Goal: Check status: Check status

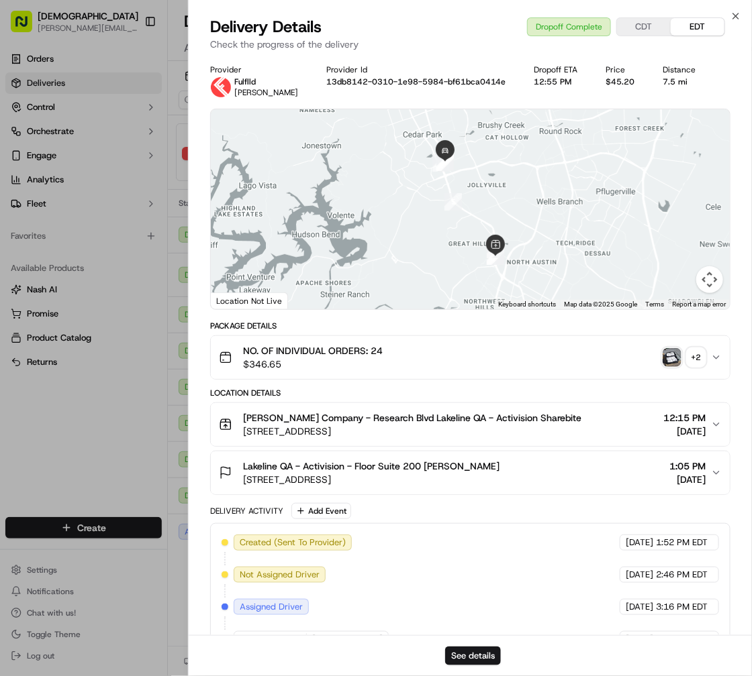
scroll to position [0, 22]
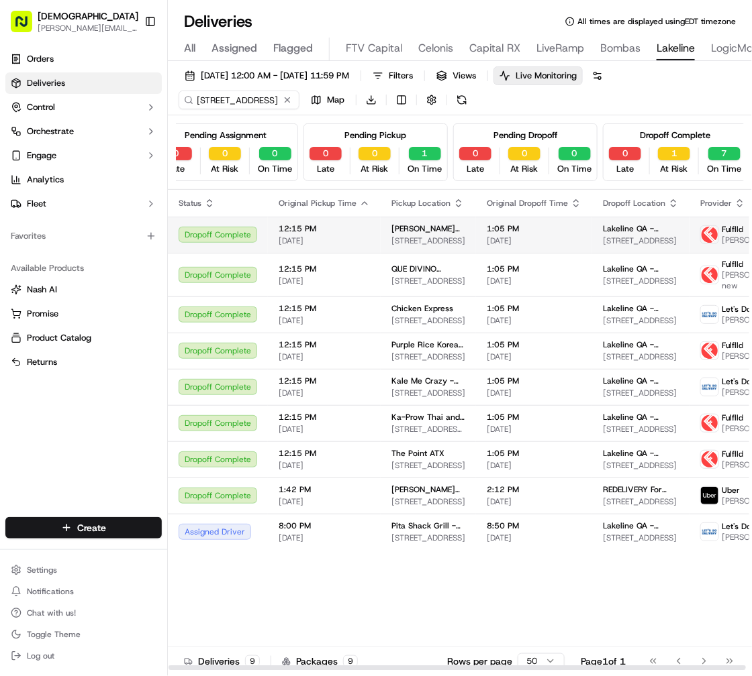
click at [450, 229] on span "[PERSON_NAME] Company - Research Blvd" at bounding box center [428, 228] width 74 height 11
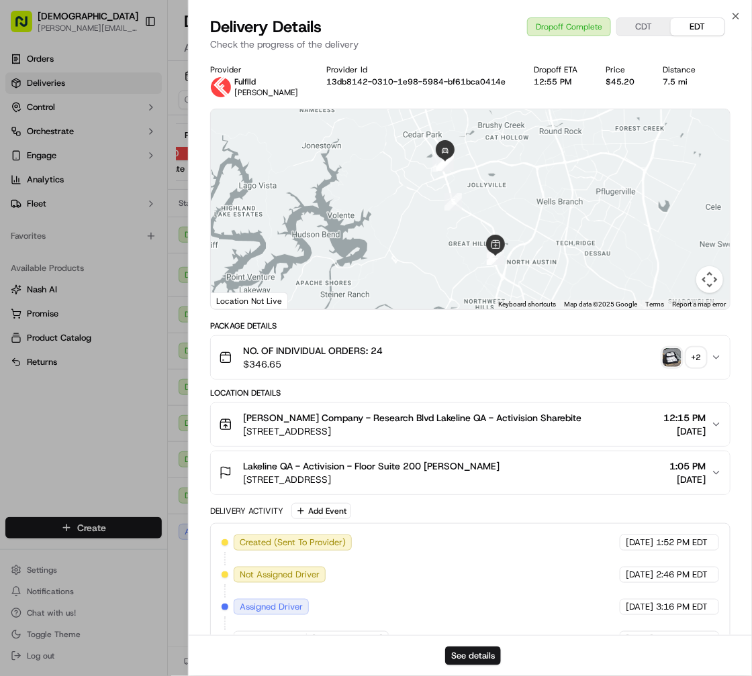
click at [701, 362] on div "+ 2" at bounding box center [696, 357] width 19 height 19
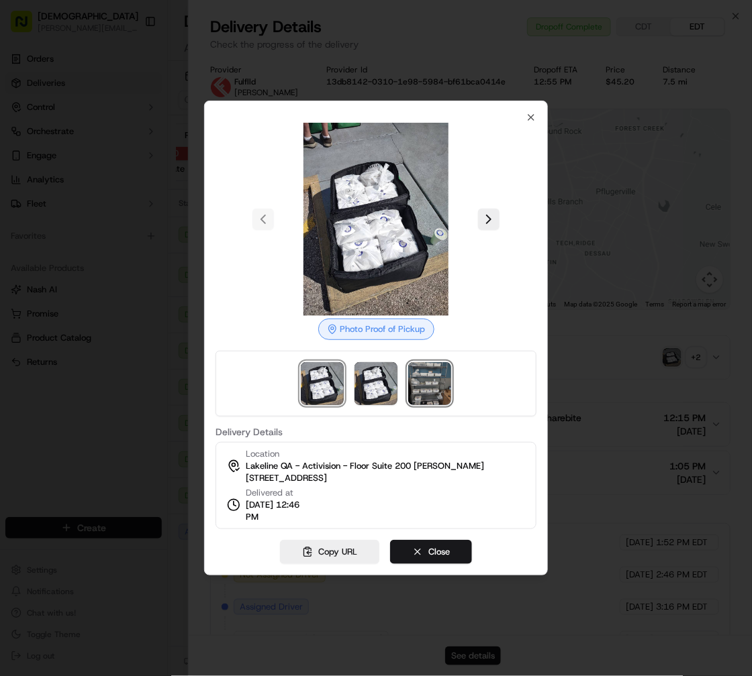
click at [423, 386] on img at bounding box center [429, 383] width 43 height 43
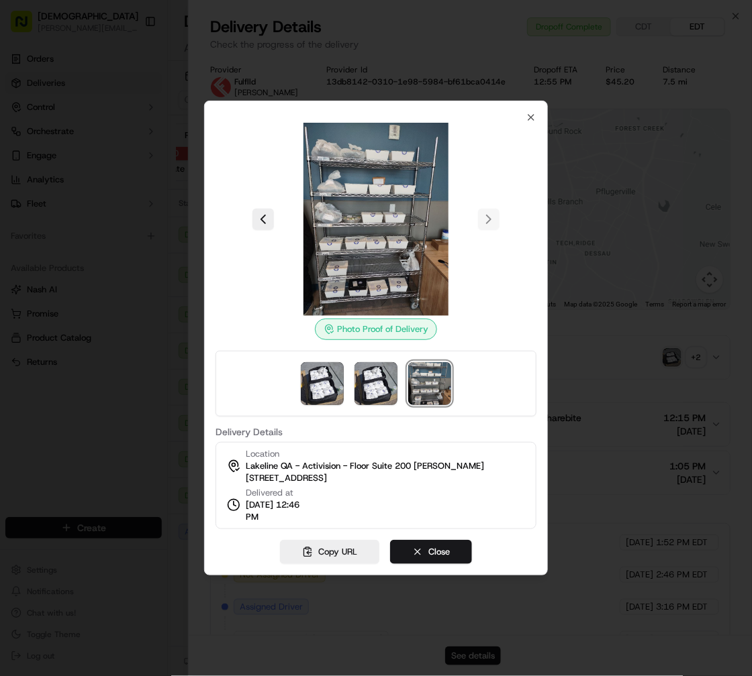
click at [150, 382] on div at bounding box center [376, 338] width 752 height 676
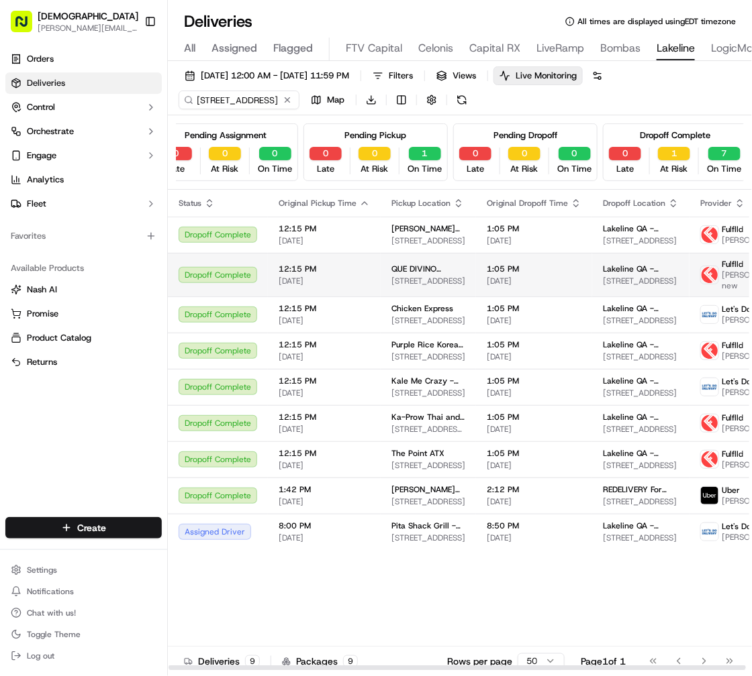
click at [365, 279] on span "[DATE]" at bounding box center [324, 281] width 91 height 11
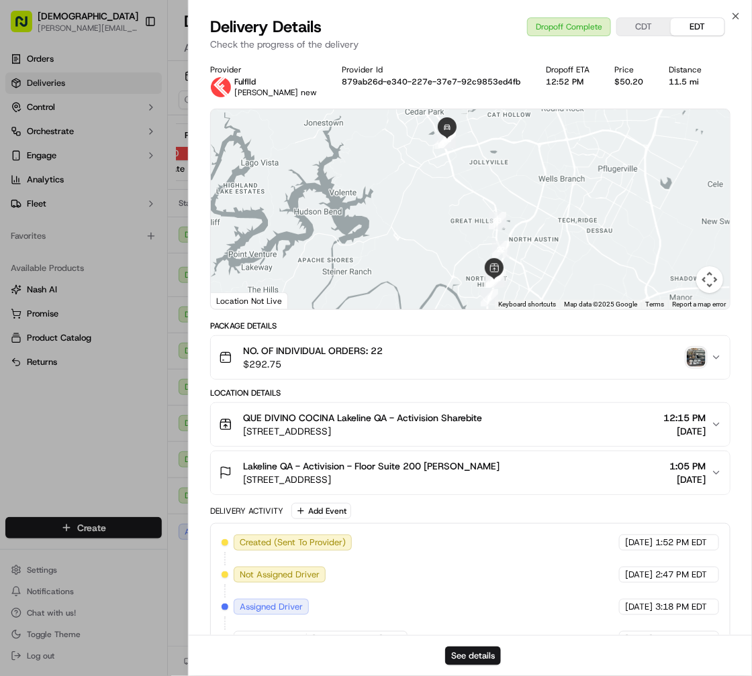
click at [693, 357] on img "button" at bounding box center [696, 357] width 19 height 19
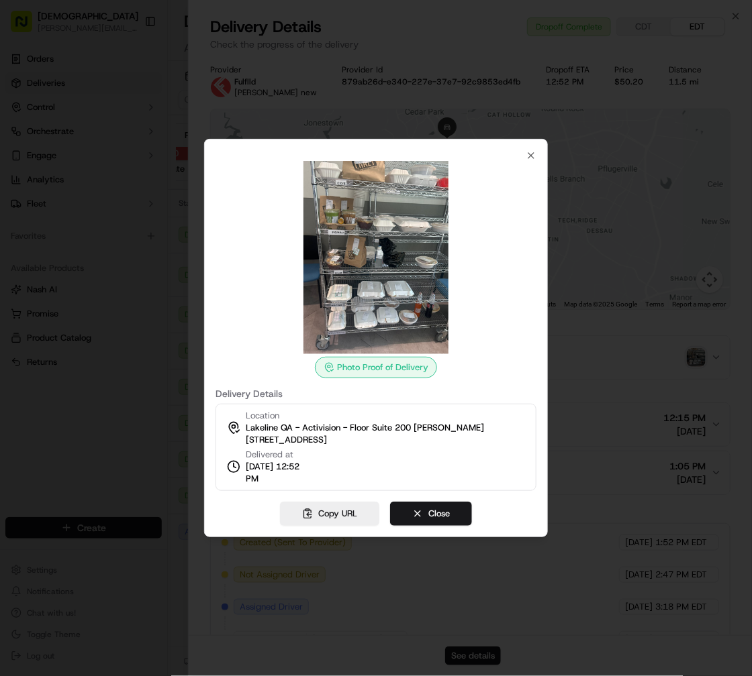
click at [101, 417] on div at bounding box center [376, 338] width 752 height 676
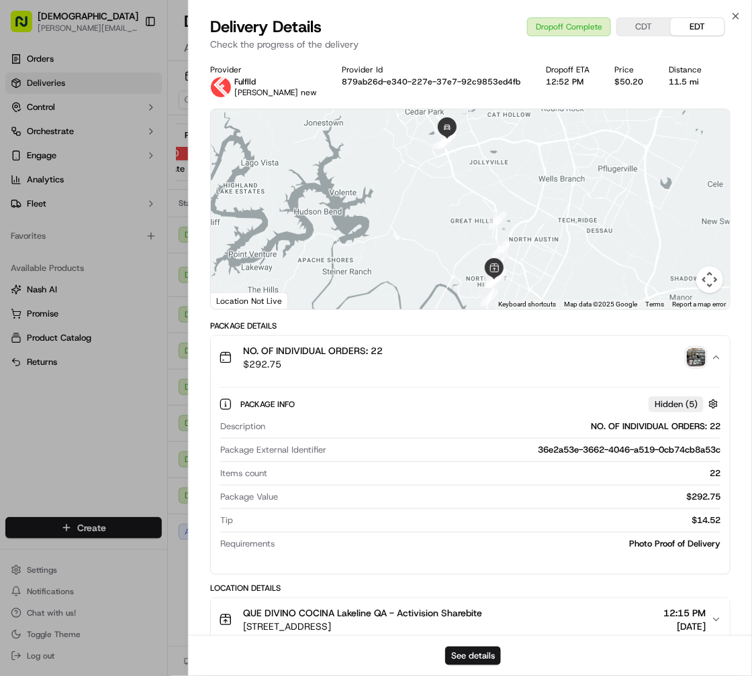
click at [199, 442] on div "Provider Fulflld [PERSON_NAME] new Provider Id 879ab26d-e340-227e-37e7-92c9853e…" at bounding box center [470, 555] width 563 height 999
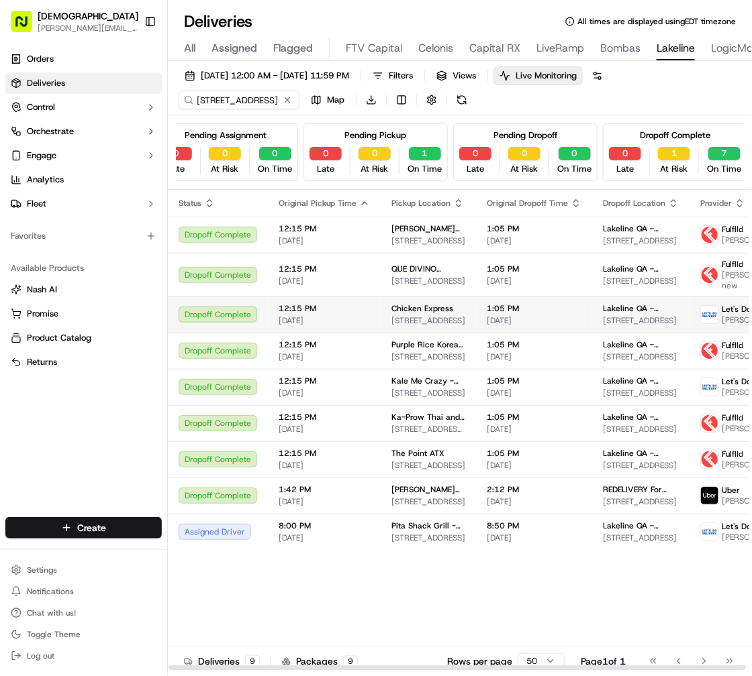
click at [476, 319] on td "1:05 PM [DATE]" at bounding box center [534, 315] width 116 height 36
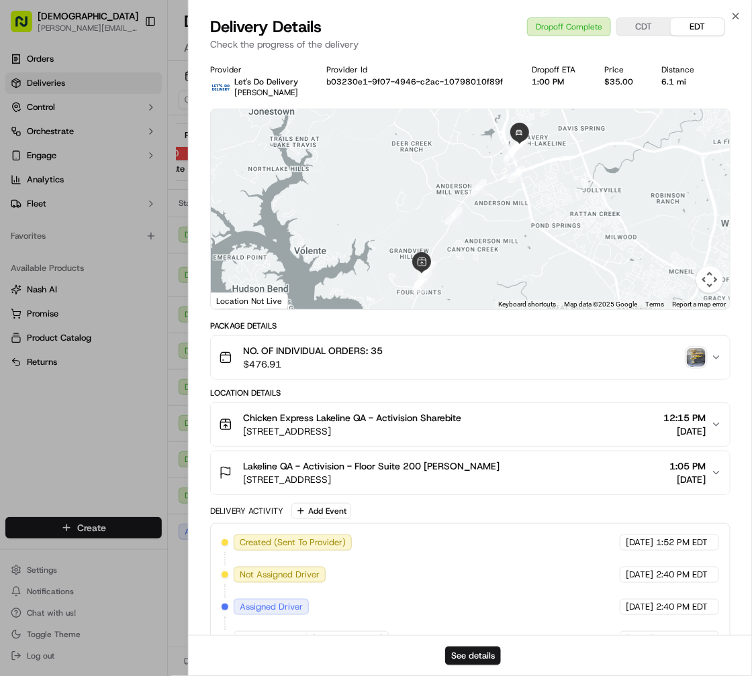
click at [699, 358] on img "button" at bounding box center [696, 357] width 19 height 19
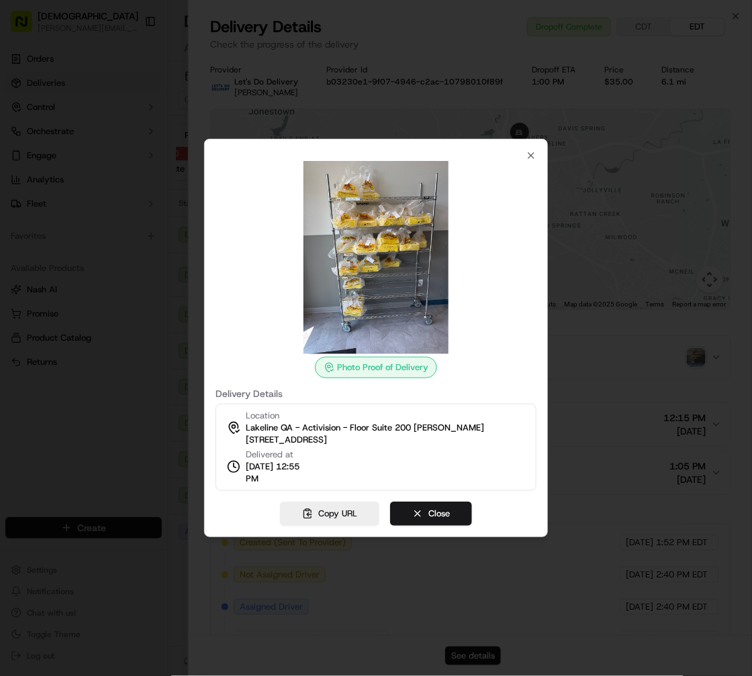
click at [77, 425] on div at bounding box center [376, 338] width 752 height 676
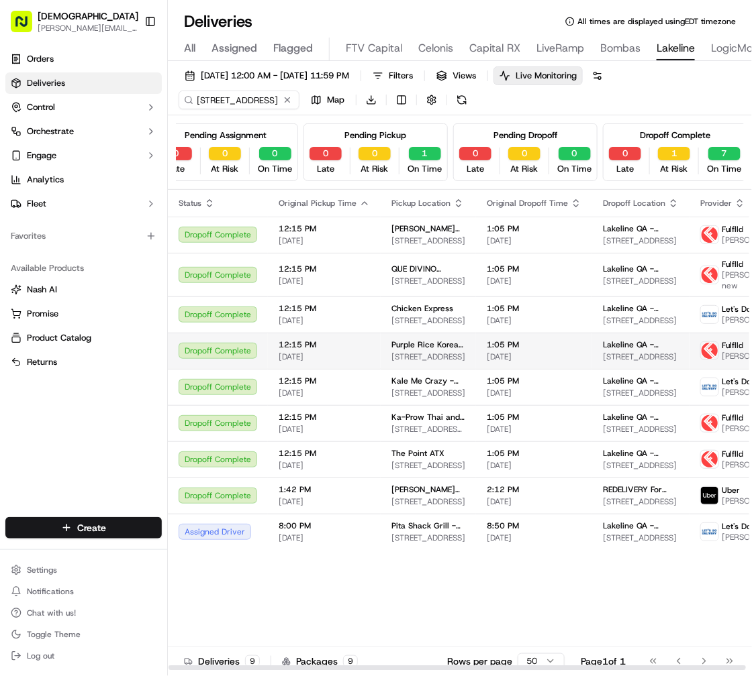
click at [487, 343] on span "1:05 PM" at bounding box center [534, 345] width 95 height 11
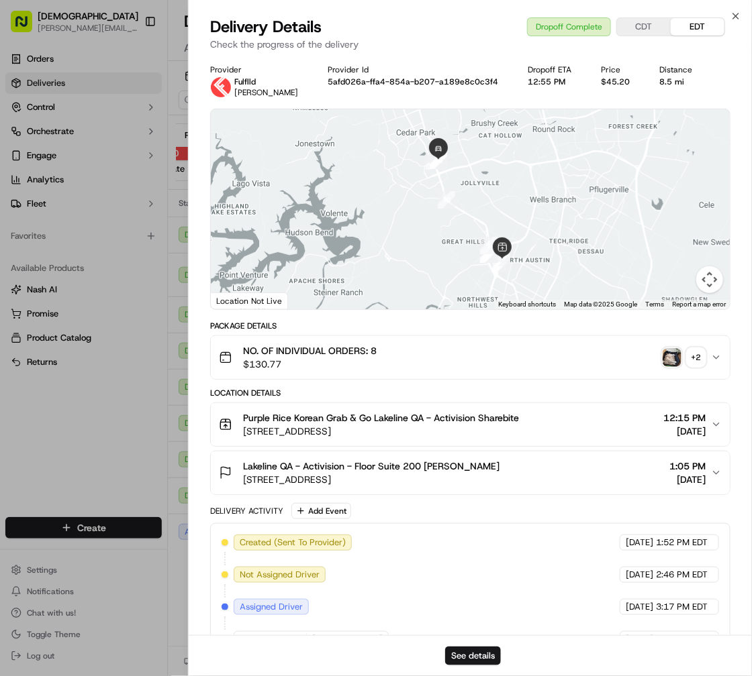
click at [697, 354] on div "+ 2" at bounding box center [696, 357] width 19 height 19
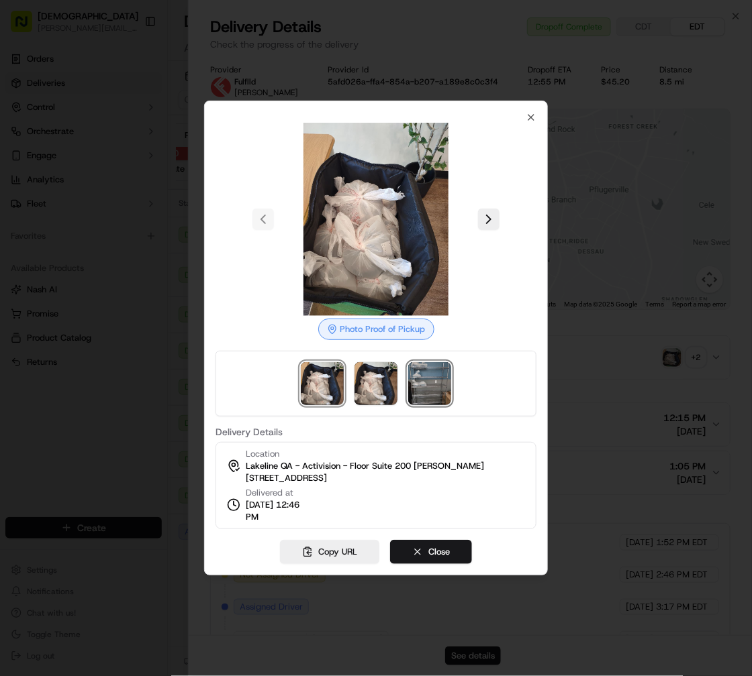
click at [440, 380] on img at bounding box center [429, 383] width 43 height 43
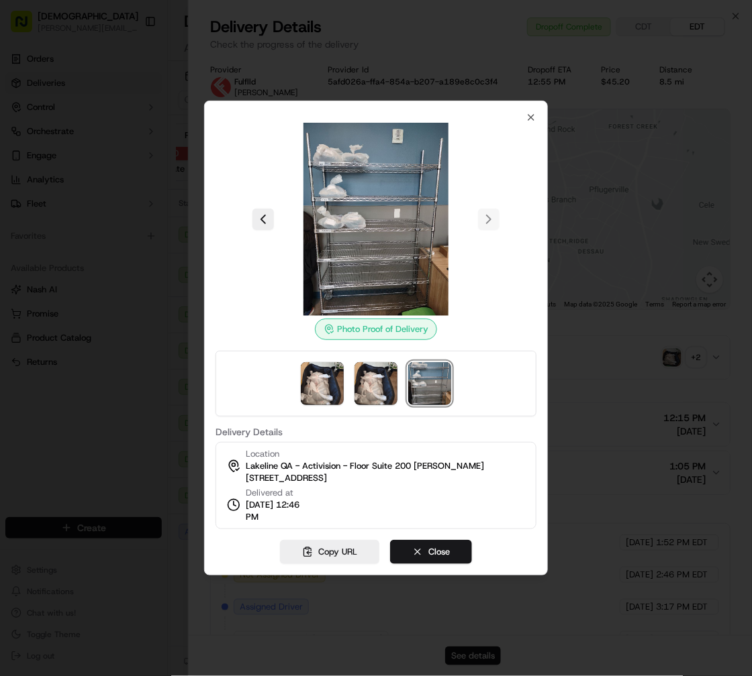
click at [81, 374] on div at bounding box center [376, 338] width 752 height 676
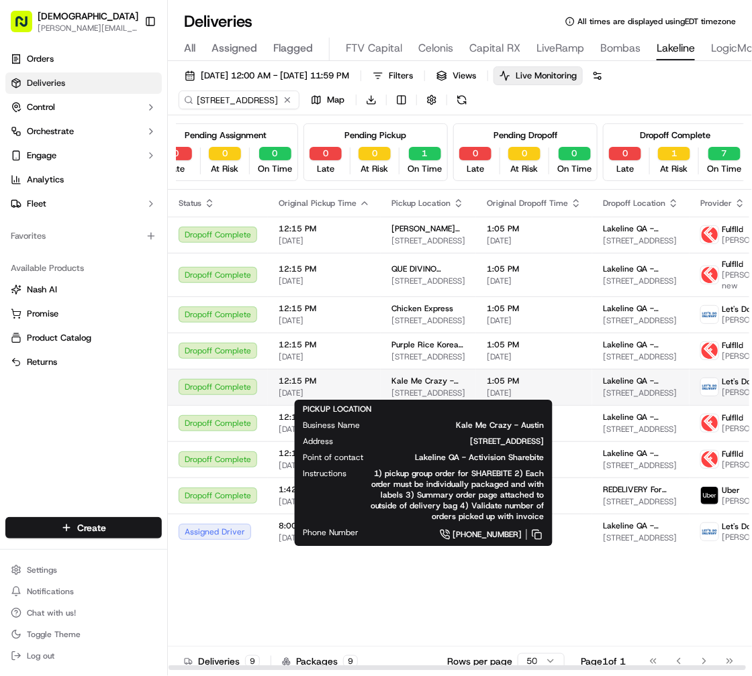
click at [431, 381] on span "Kale Me Crazy - Austin" at bounding box center [428, 381] width 74 height 11
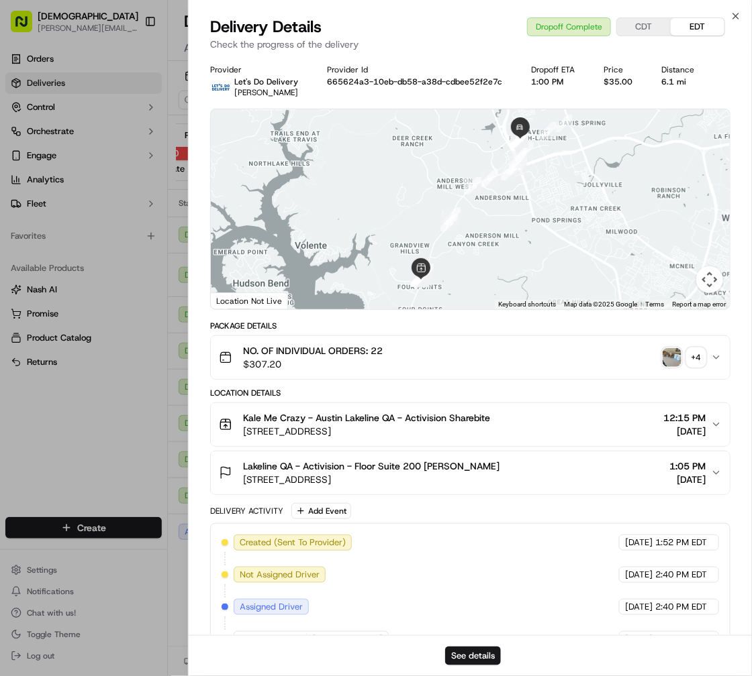
click at [674, 358] on img "button" at bounding box center [671, 357] width 19 height 19
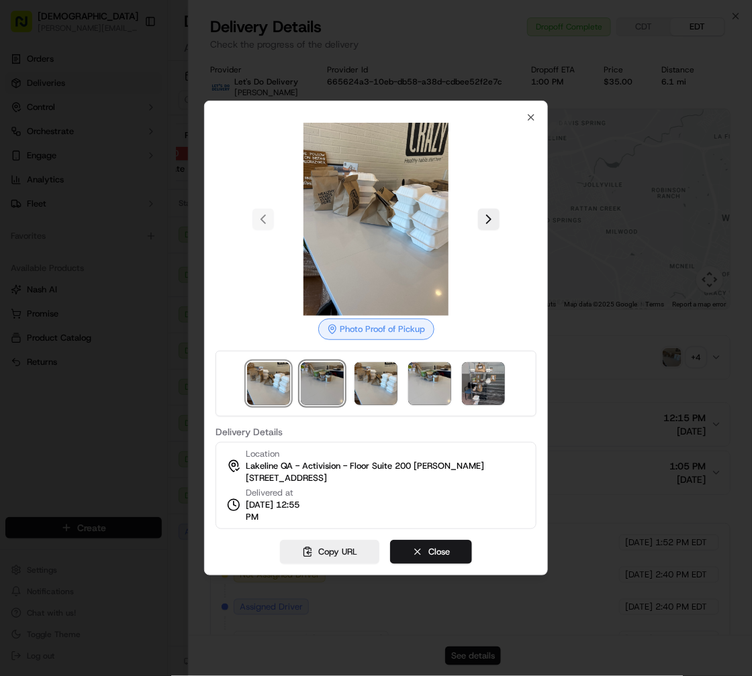
click at [307, 383] on img at bounding box center [322, 383] width 43 height 43
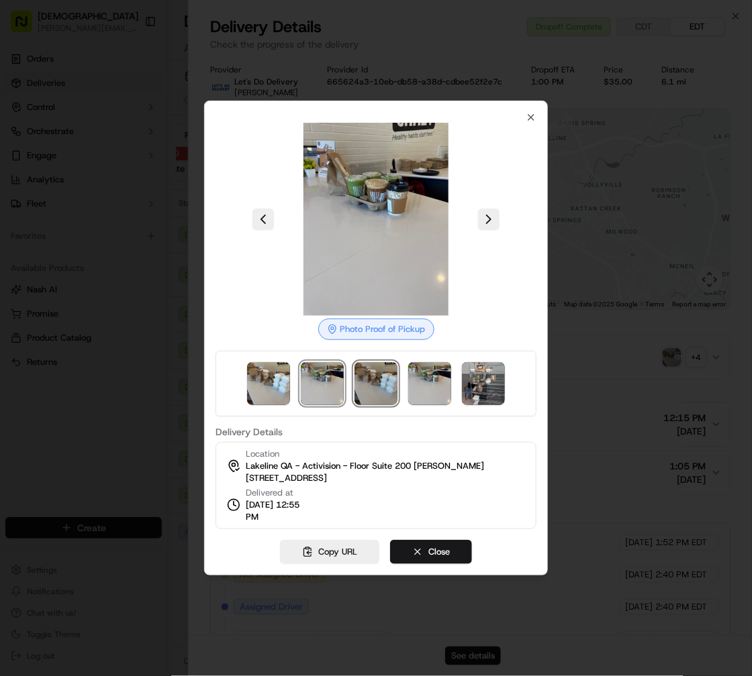
click at [364, 385] on img at bounding box center [375, 383] width 43 height 43
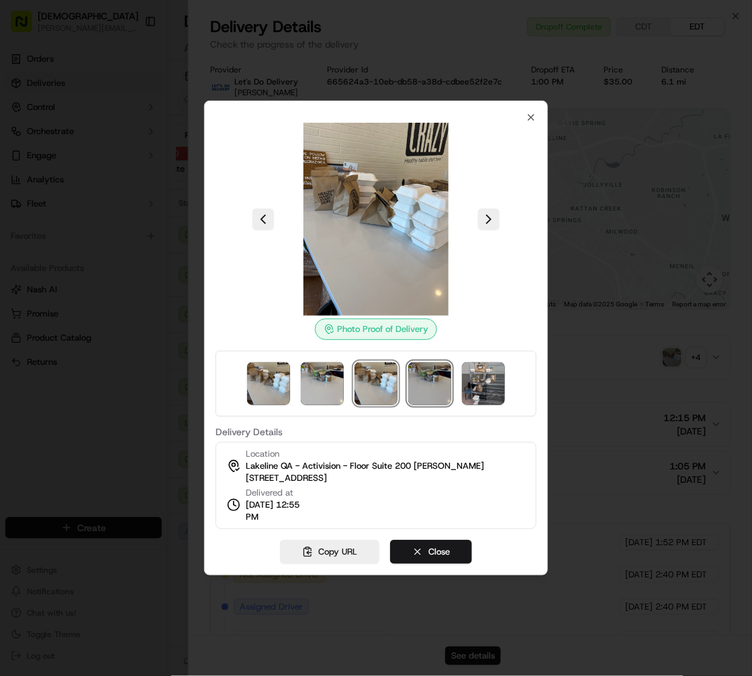
click at [436, 380] on img at bounding box center [429, 383] width 43 height 43
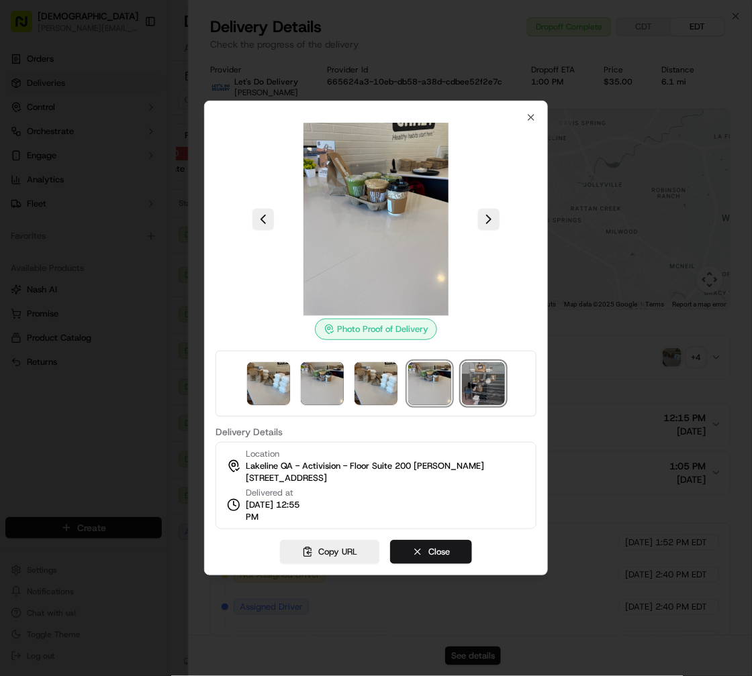
click at [477, 385] on img at bounding box center [483, 383] width 43 height 43
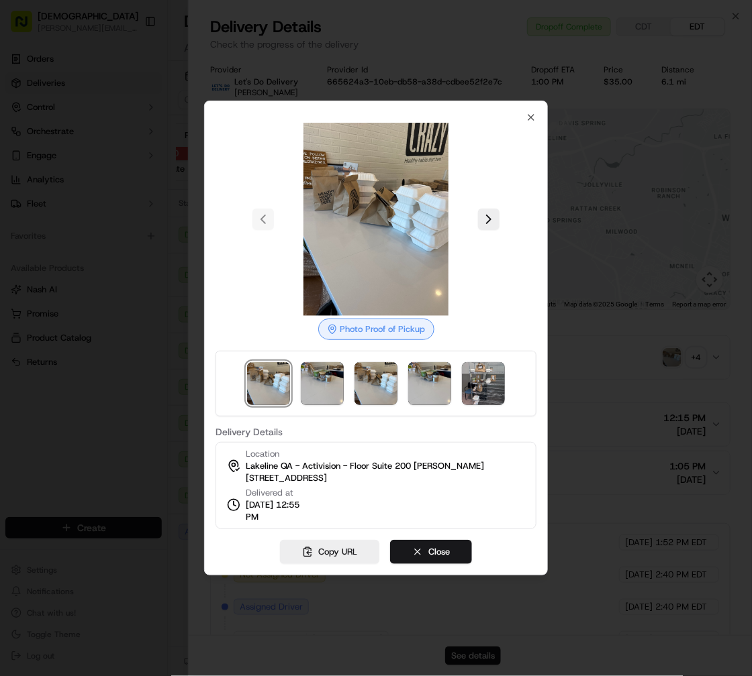
click at [68, 417] on div at bounding box center [376, 338] width 752 height 676
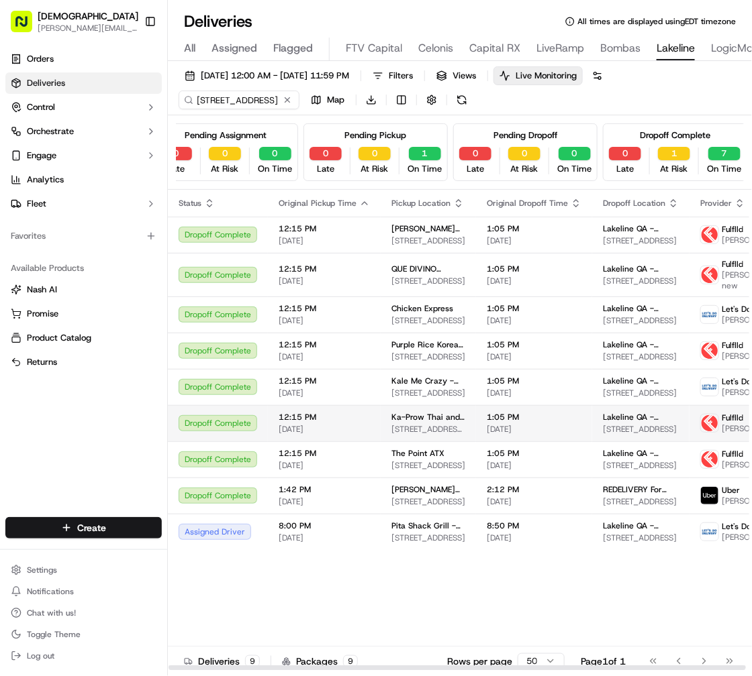
click at [419, 430] on span "[STREET_ADDRESS][PERSON_NAME]" at bounding box center [428, 429] width 74 height 11
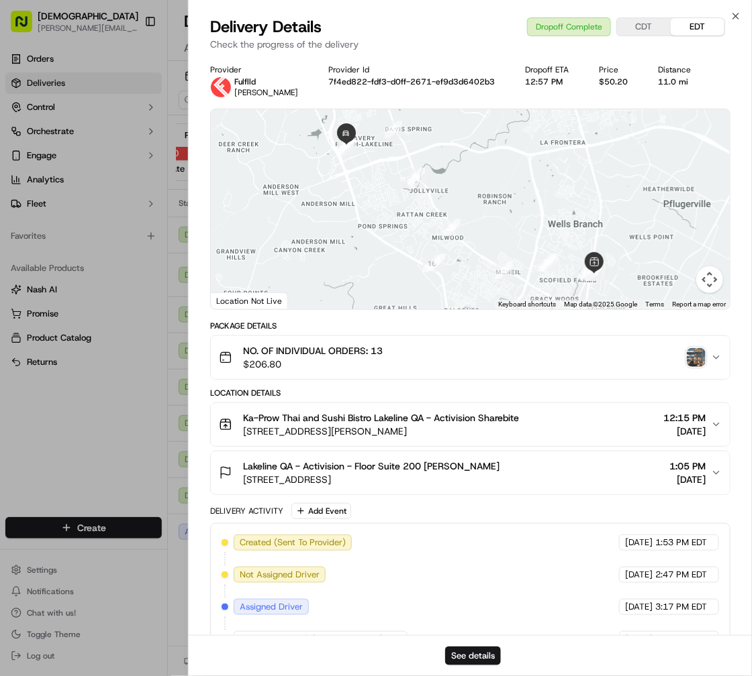
click at [709, 364] on div "NO. OF INDIVIDUAL ORDERS: 13 $206.80" at bounding box center [465, 357] width 492 height 27
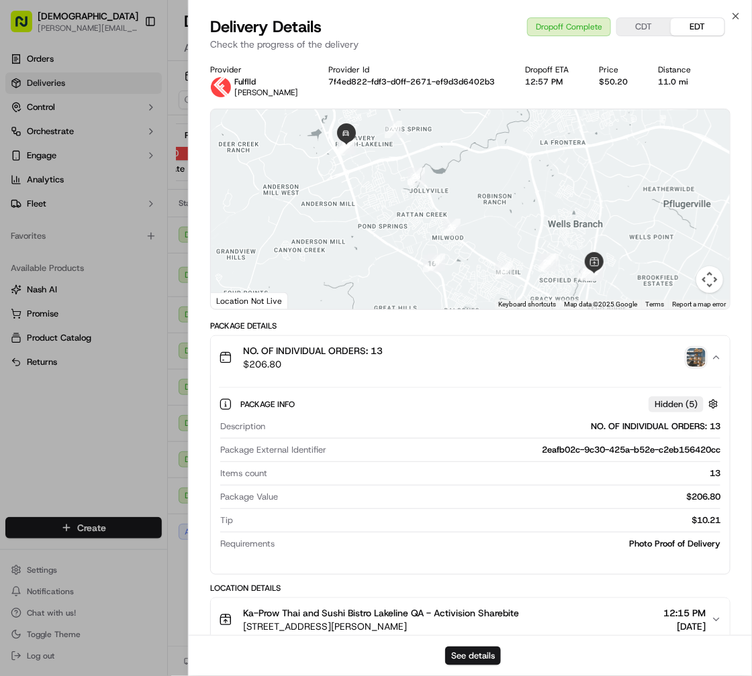
click at [696, 364] on img "button" at bounding box center [696, 357] width 19 height 19
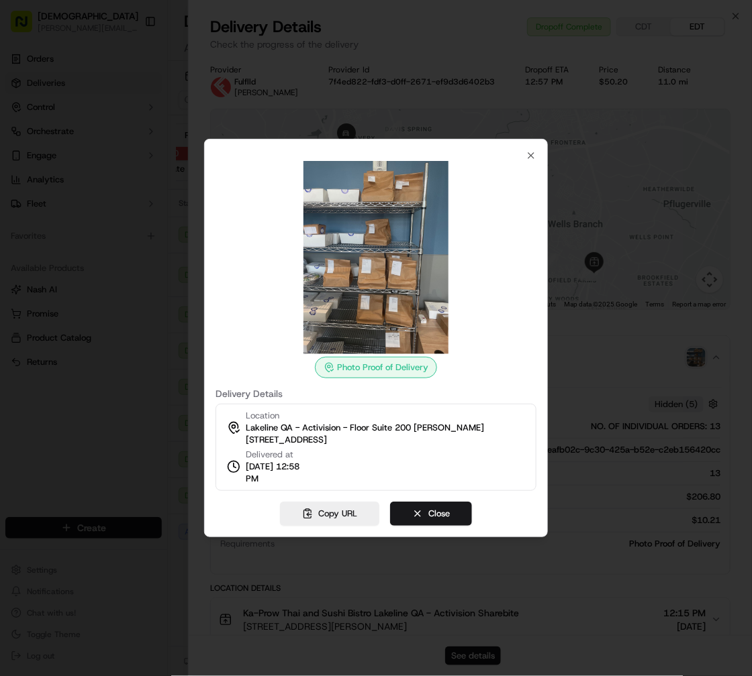
click at [134, 499] on div at bounding box center [376, 338] width 752 height 676
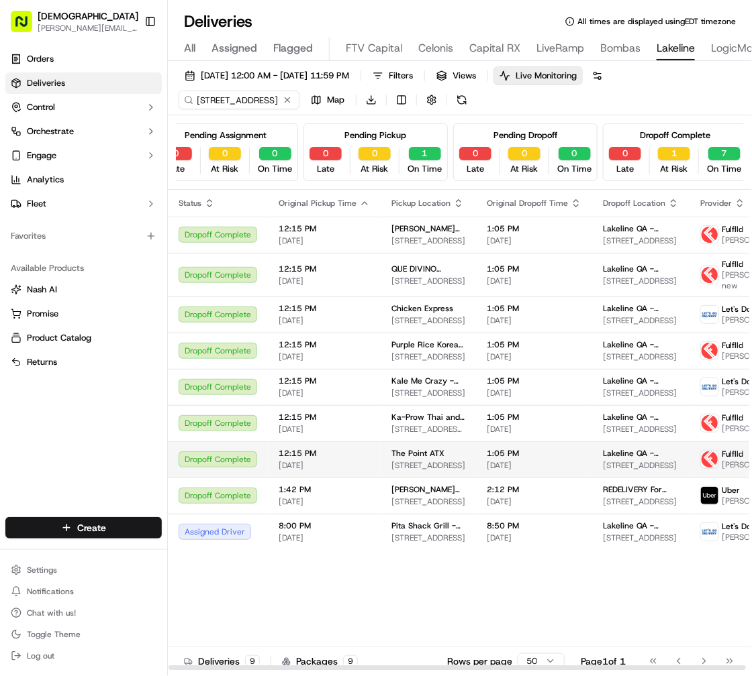
click at [449, 471] on span "[STREET_ADDRESS]" at bounding box center [428, 465] width 74 height 11
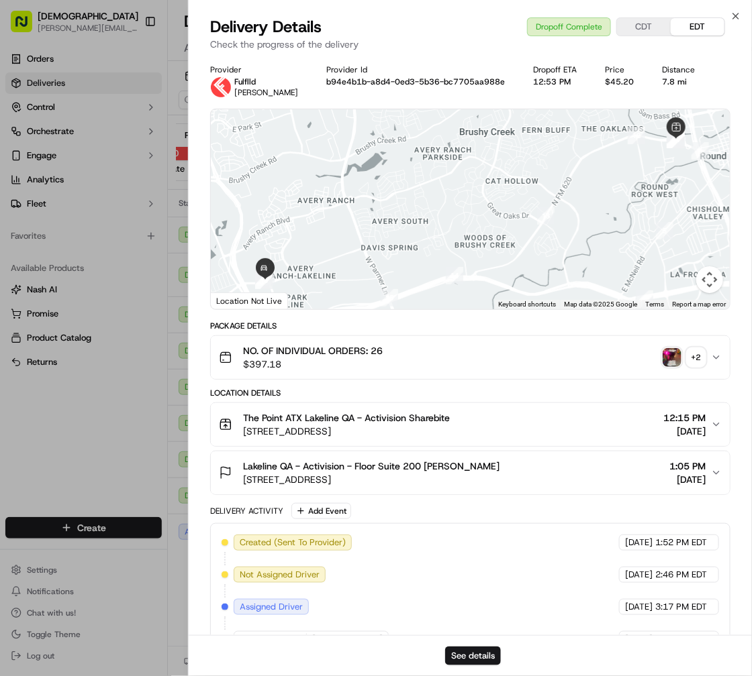
click at [684, 353] on button "+ 2" at bounding box center [683, 357] width 43 height 19
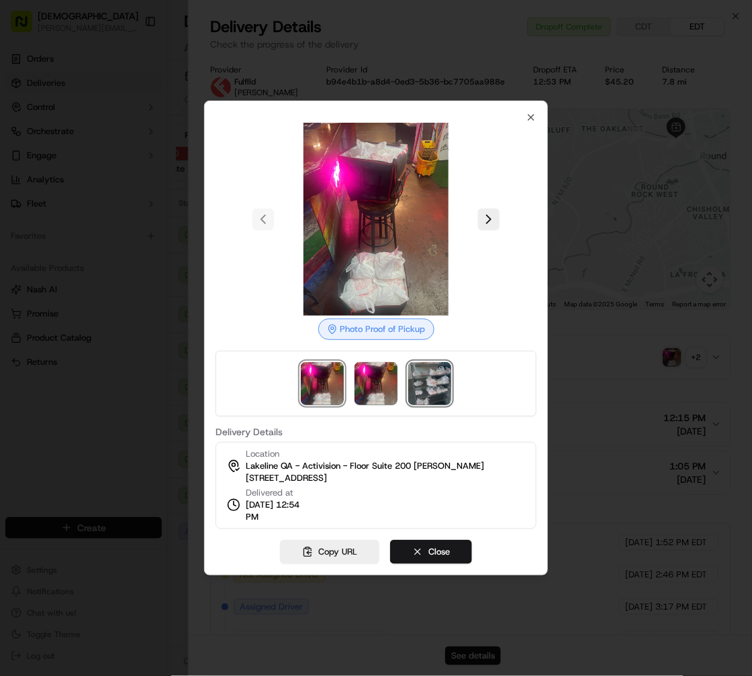
click at [414, 387] on img at bounding box center [429, 383] width 43 height 43
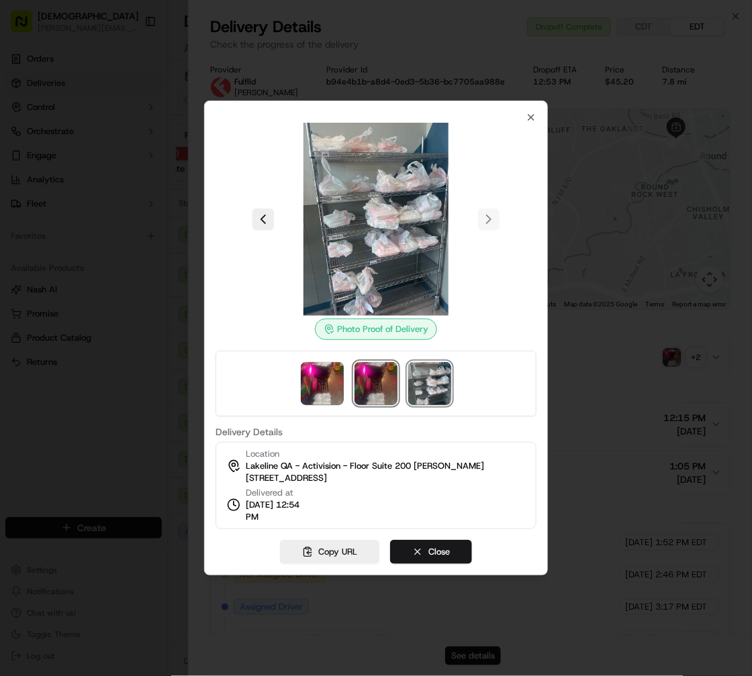
click at [369, 392] on img at bounding box center [375, 383] width 43 height 43
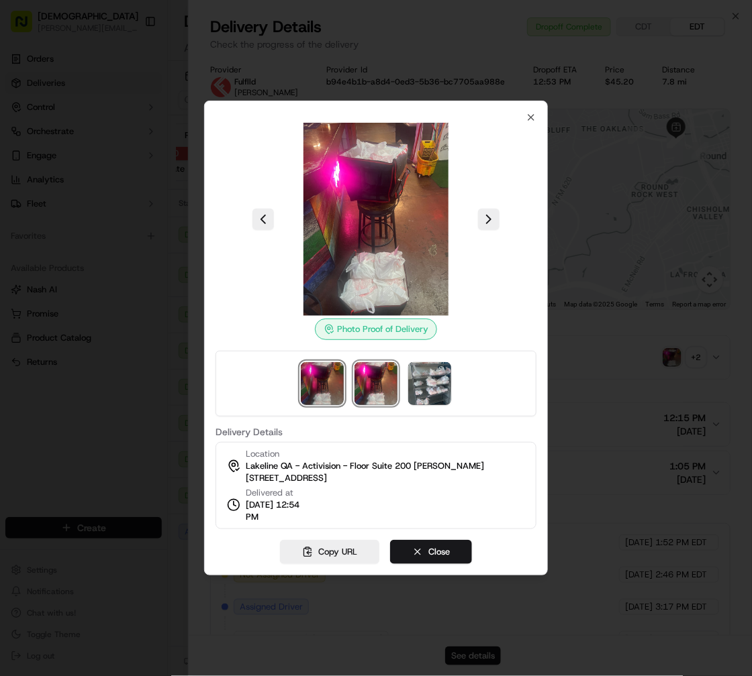
click at [307, 390] on img at bounding box center [322, 383] width 43 height 43
click at [108, 414] on div at bounding box center [376, 338] width 752 height 676
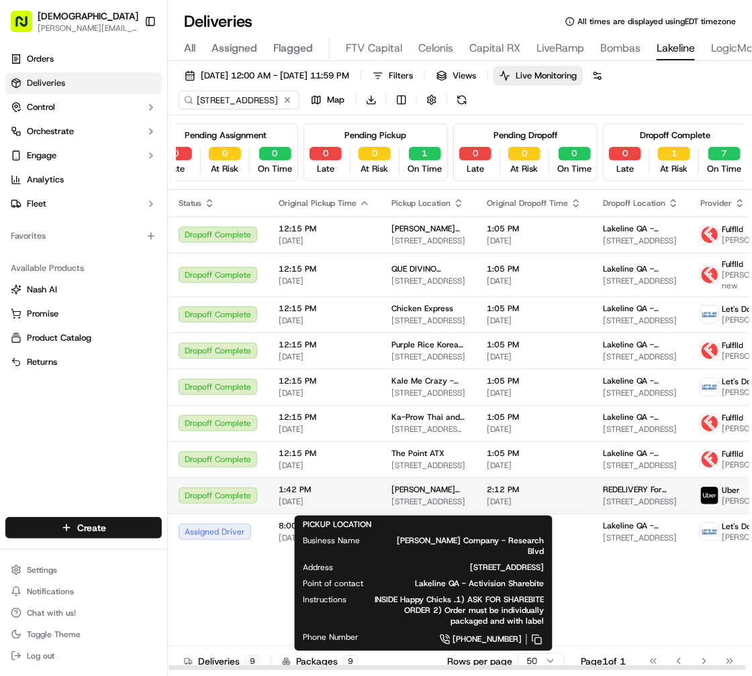
click at [406, 495] on span "[PERSON_NAME] Company - Research Blvd" at bounding box center [428, 490] width 74 height 11
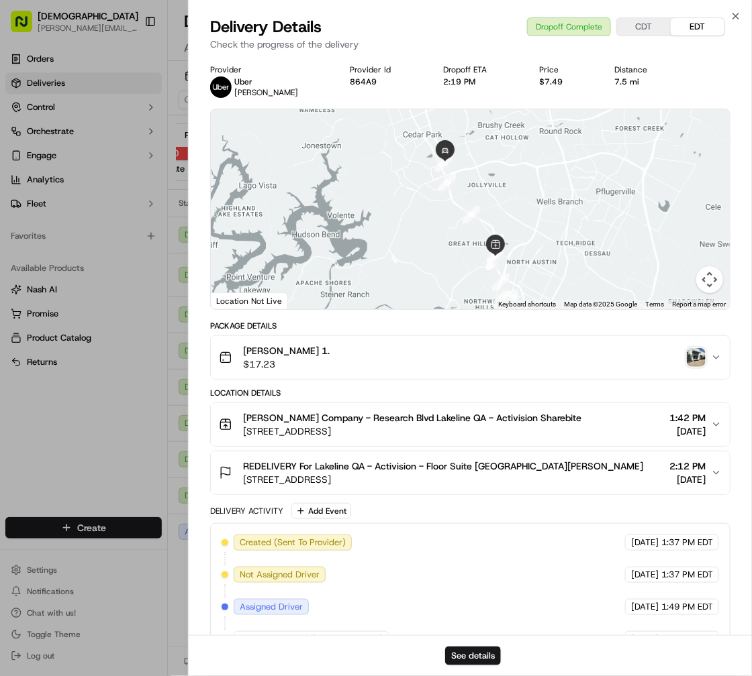
click at [695, 358] on img "button" at bounding box center [696, 357] width 19 height 19
